Goal: Information Seeking & Learning: Understand process/instructions

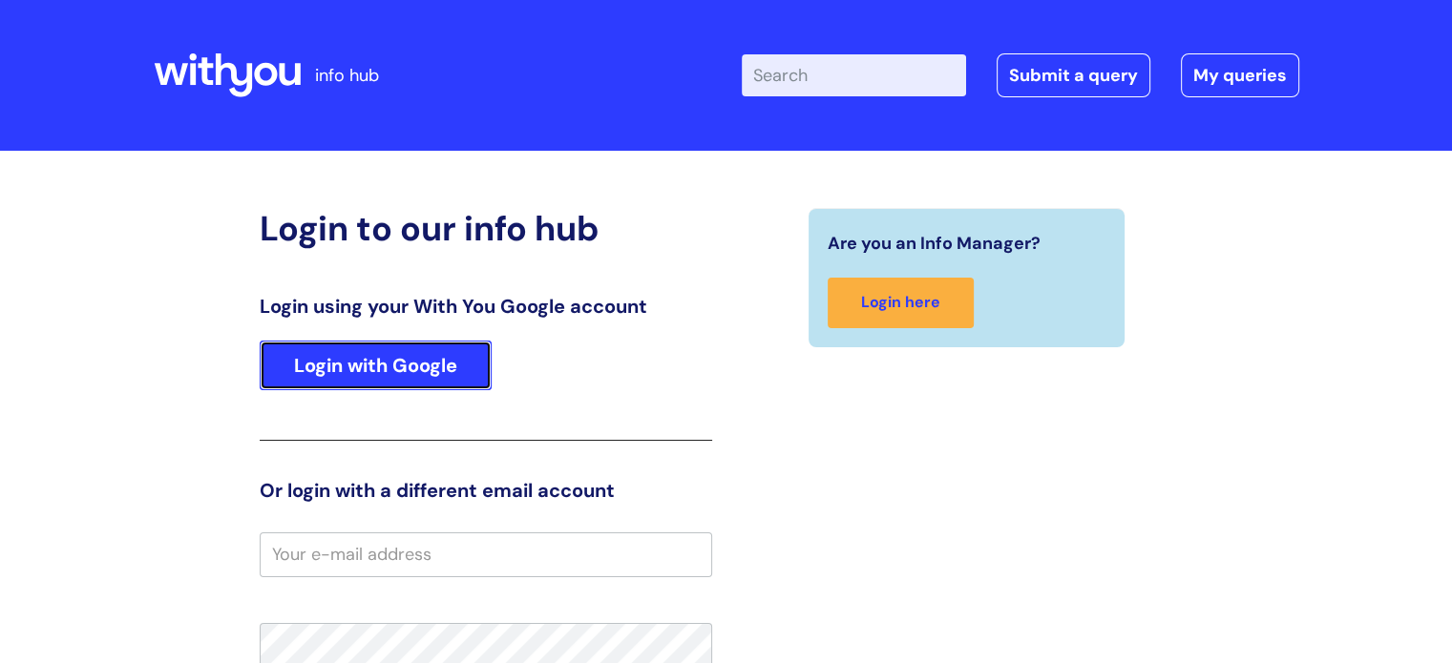
click at [352, 368] on link "Login with Google" at bounding box center [376, 366] width 232 height 50
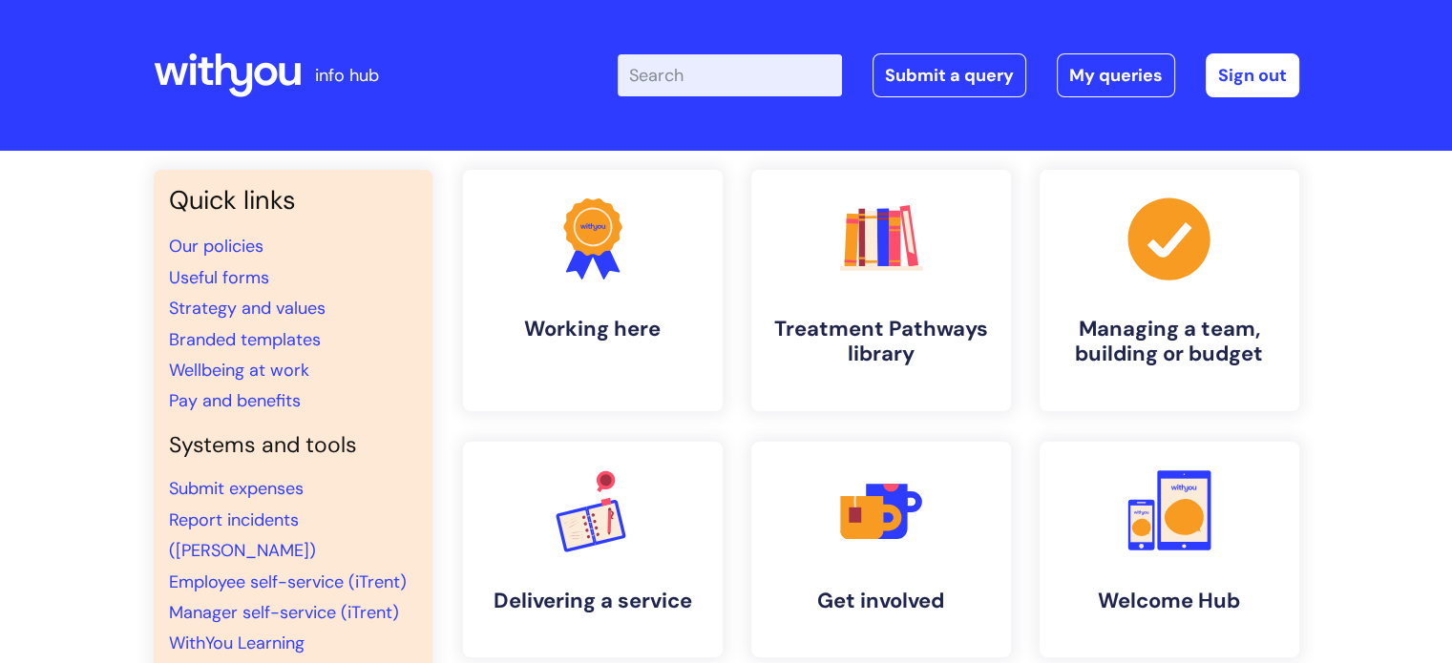
click at [718, 60] on input "Enter your search term here..." at bounding box center [729, 75] width 224 height 42
type input "paternity"
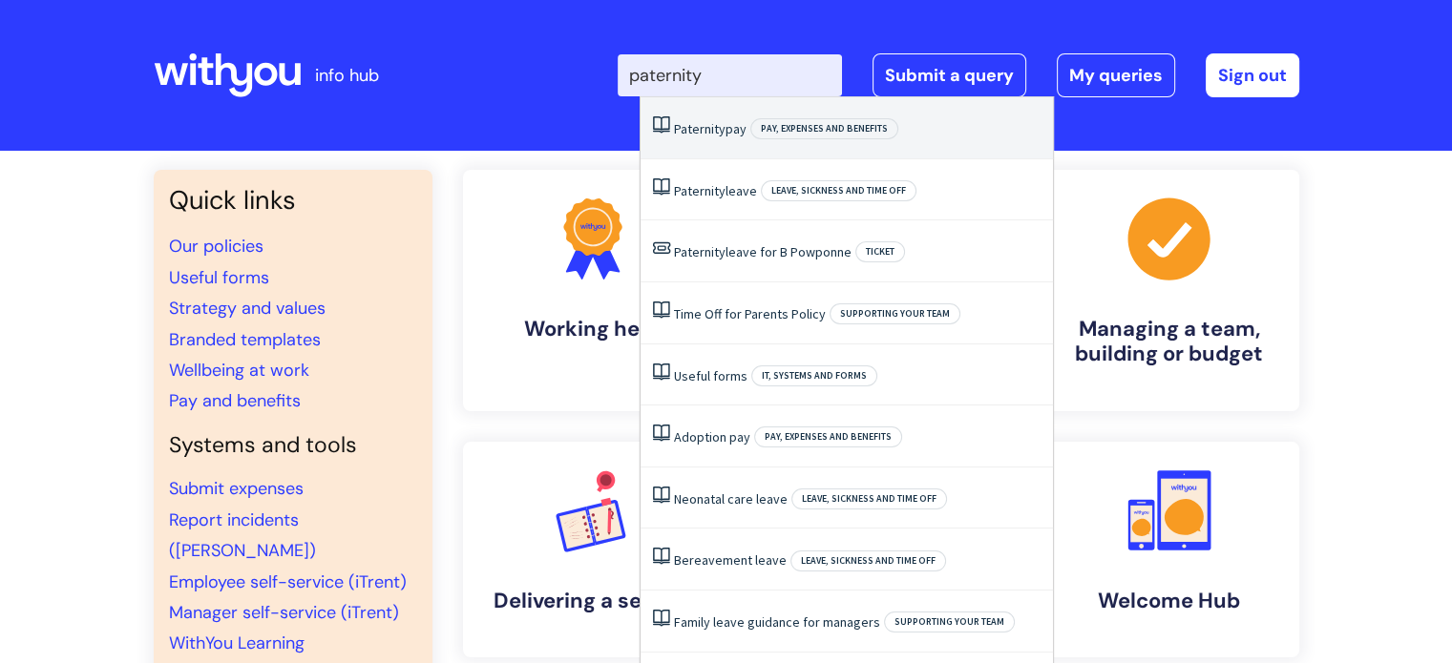
click at [700, 121] on span "Paternity" at bounding box center [700, 128] width 52 height 17
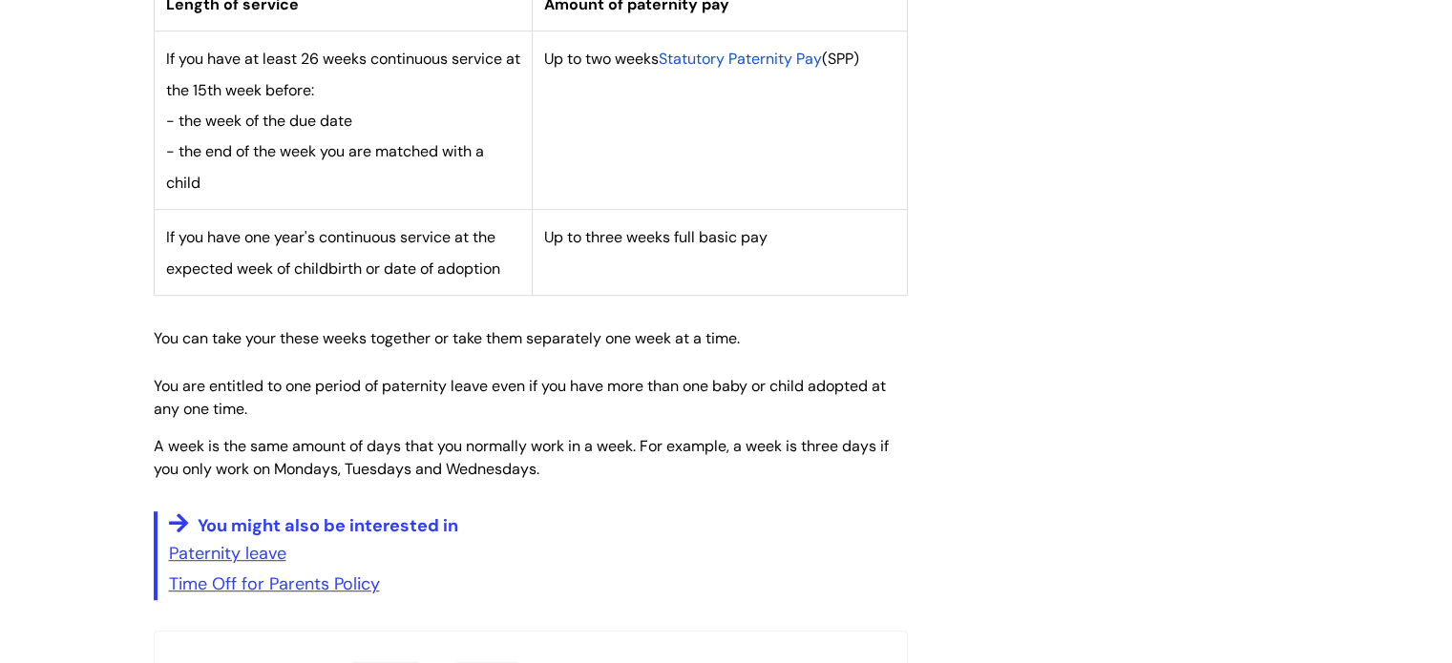
scroll to position [859, 0]
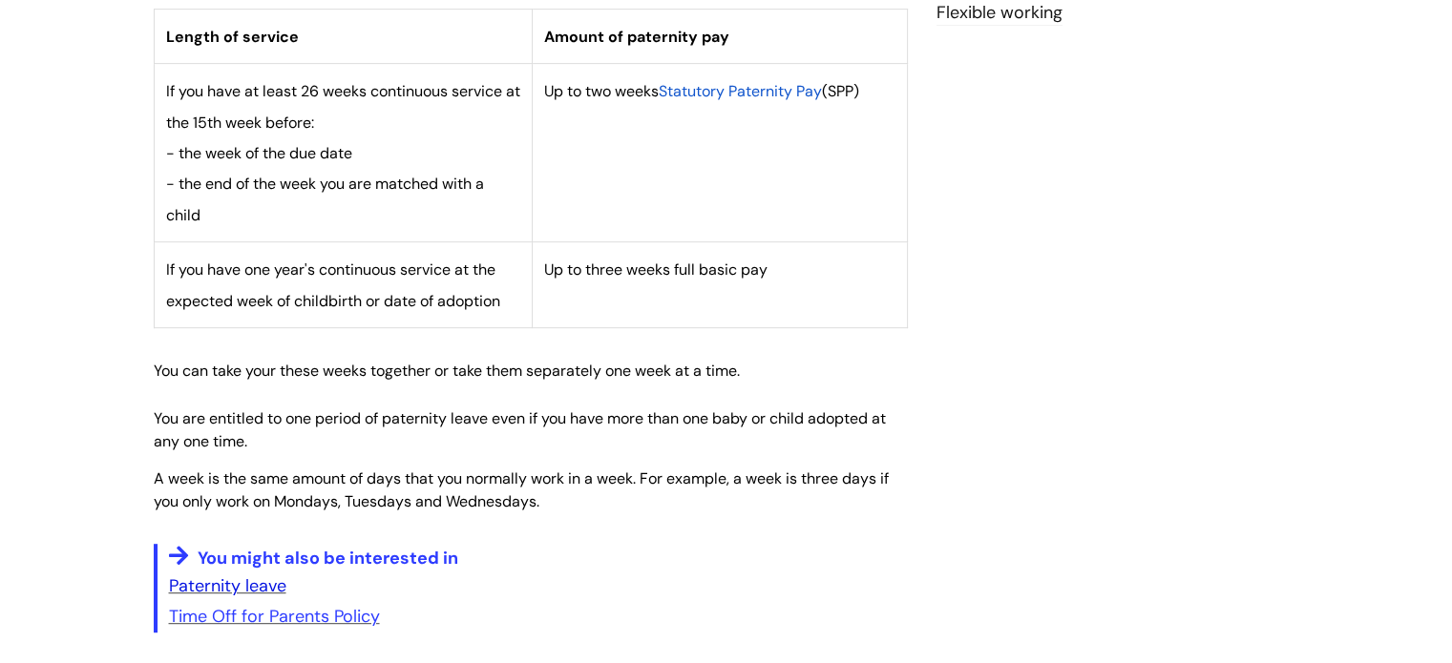
click at [199, 583] on link "Paternity leave" at bounding box center [227, 586] width 117 height 23
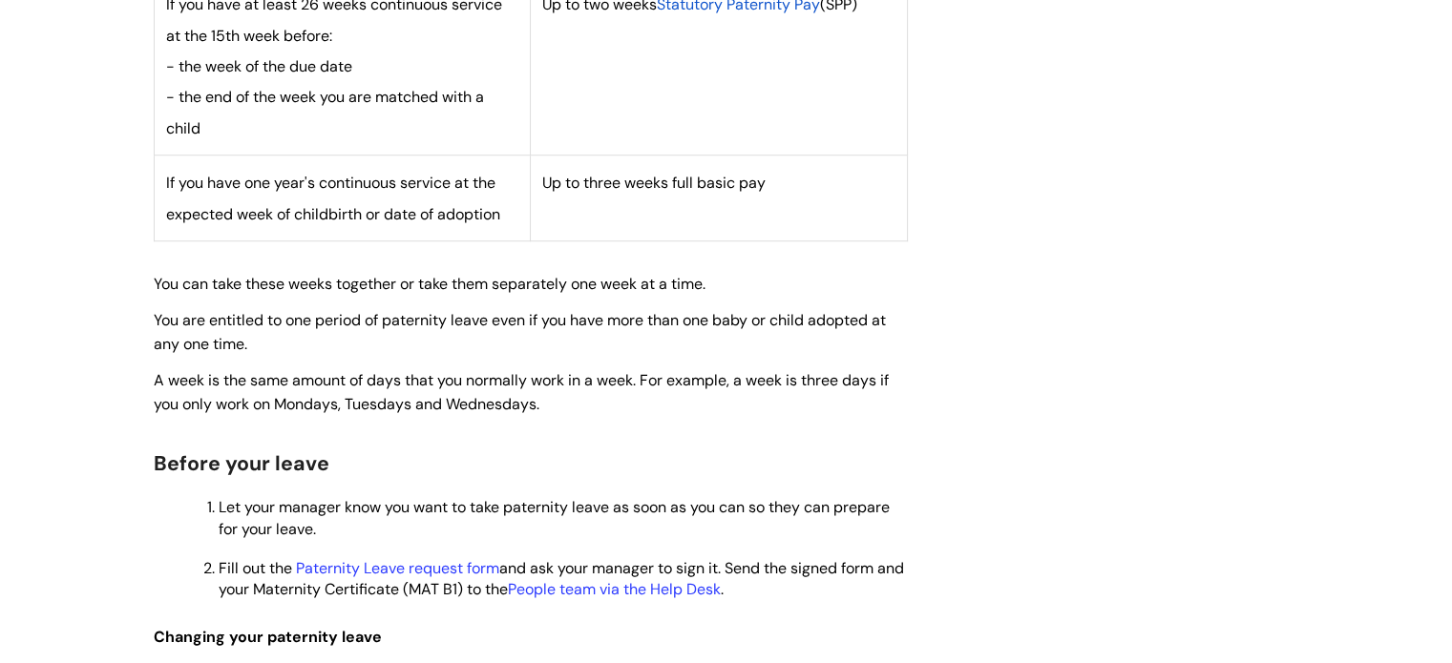
scroll to position [1336, 0]
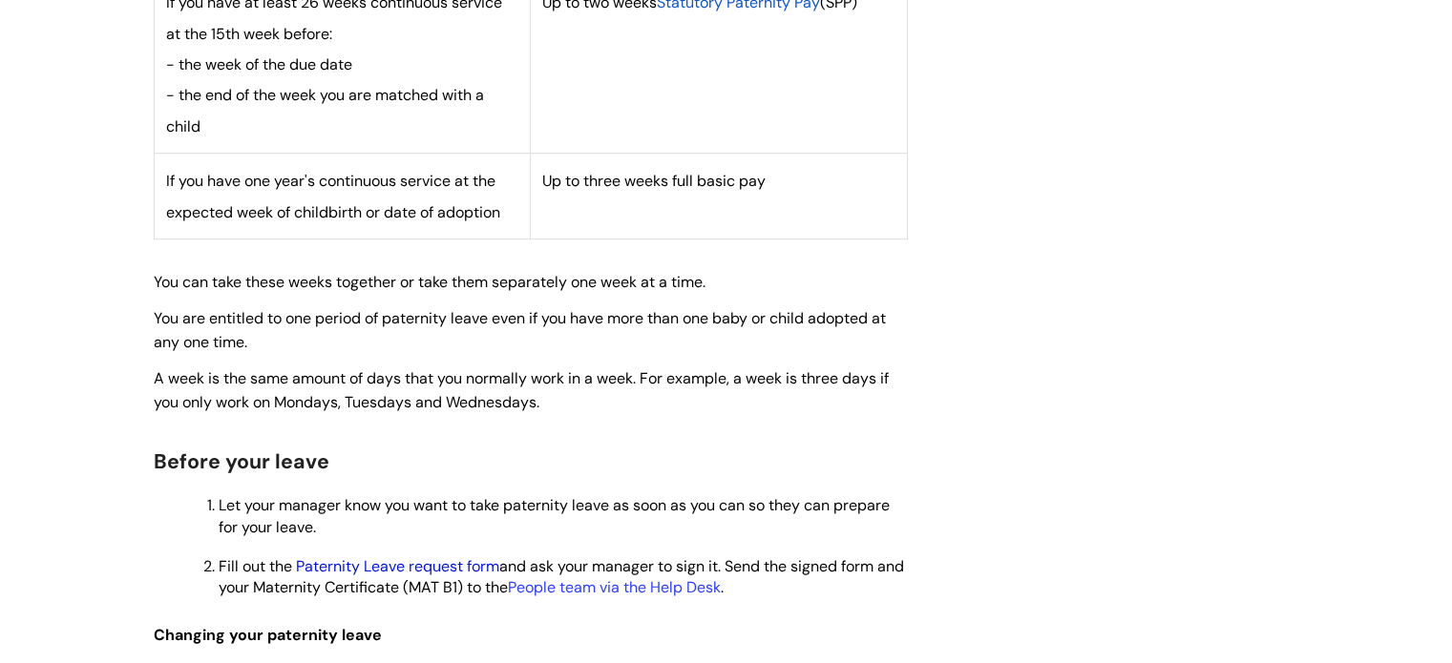
click at [352, 556] on link "Paternity Leave request form" at bounding box center [397, 566] width 203 height 20
